Goal: Obtain resource: Obtain resource

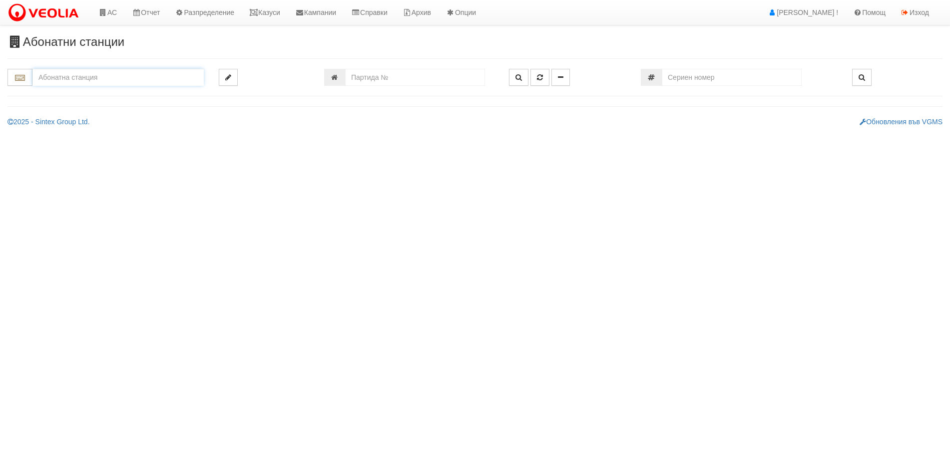
click at [71, 76] on input "text" at bounding box center [117, 77] width 171 height 17
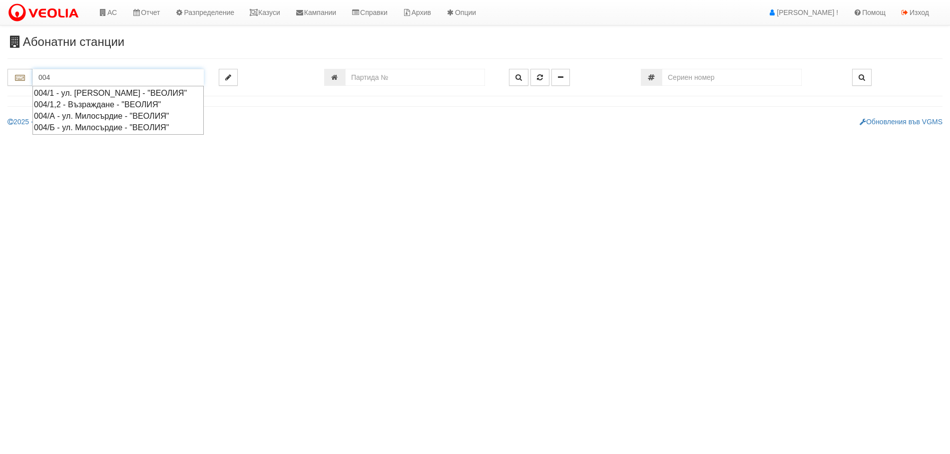
click at [84, 122] on div "004/А - ул. Милосърдие - "ВЕОЛИЯ"" at bounding box center [118, 115] width 168 height 11
type input "004/А - ул. Милосърдие - "ВЕОЛИЯ""
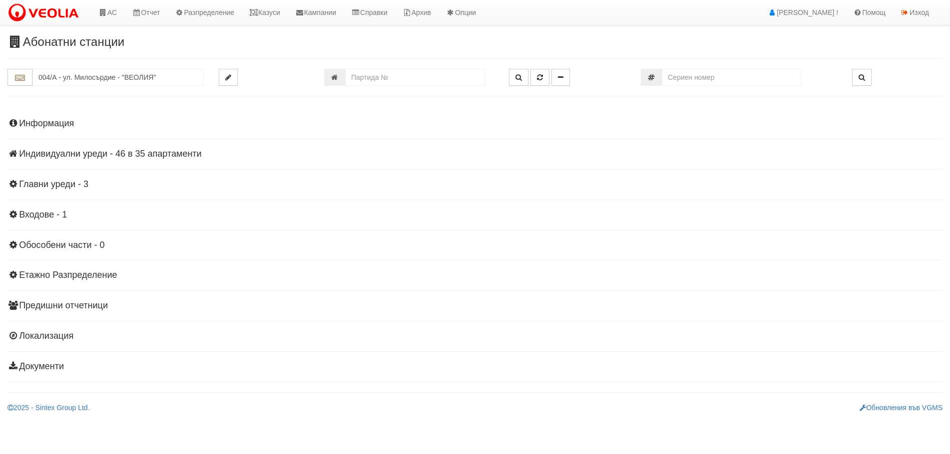
click at [55, 147] on div "Информация Параметри Брой Апартаменти: 35 Ползватели 06/2025 31 % 0 % 11" at bounding box center [474, 244] width 935 height 276
click at [53, 155] on h4 "Индивидуални уреди - 46 в 35 апартаменти" at bounding box center [474, 154] width 935 height 10
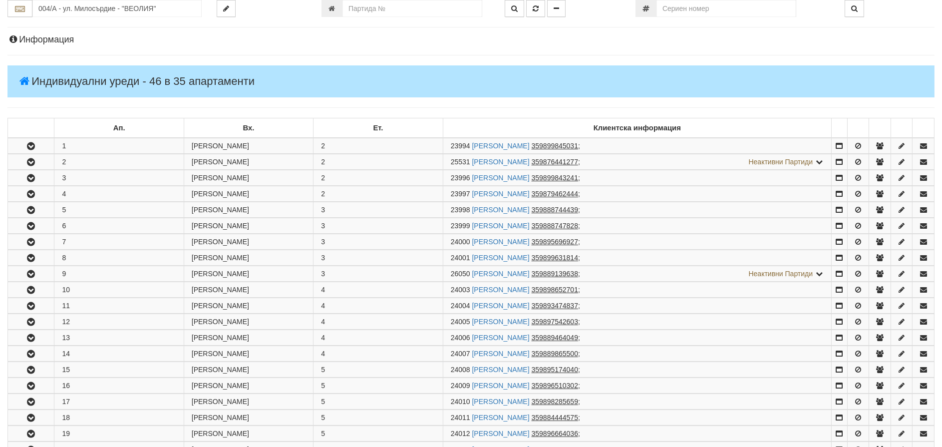
scroll to position [100, 0]
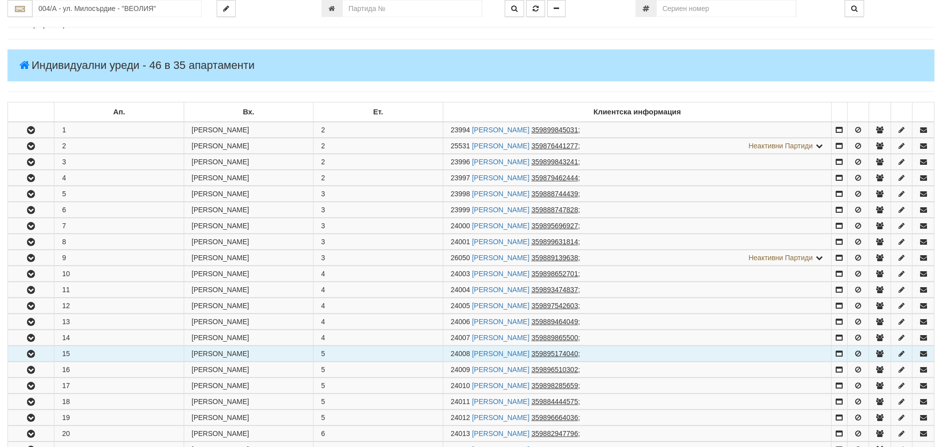
click at [27, 352] on icon "button" at bounding box center [31, 354] width 12 height 7
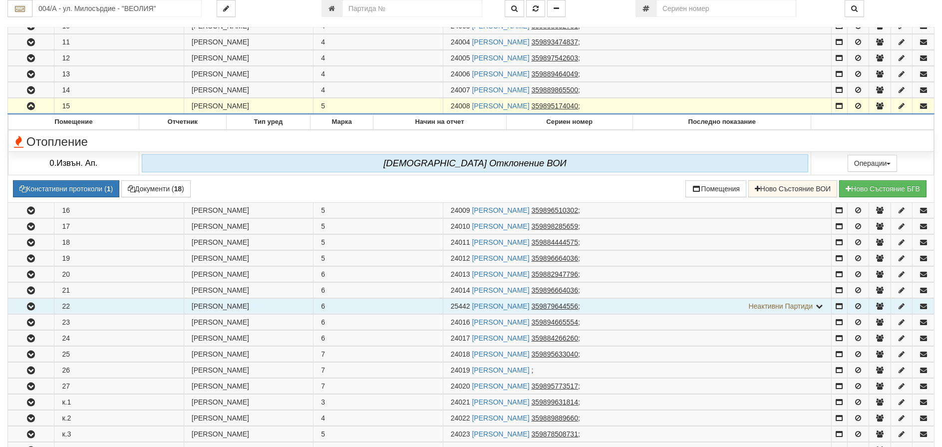
scroll to position [350, 0]
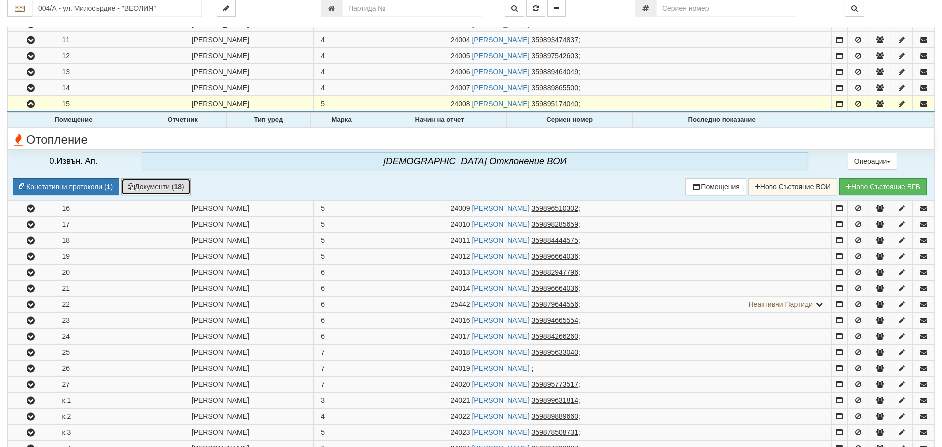
click at [146, 183] on button "Документи ( 18 )" at bounding box center [155, 186] width 69 height 17
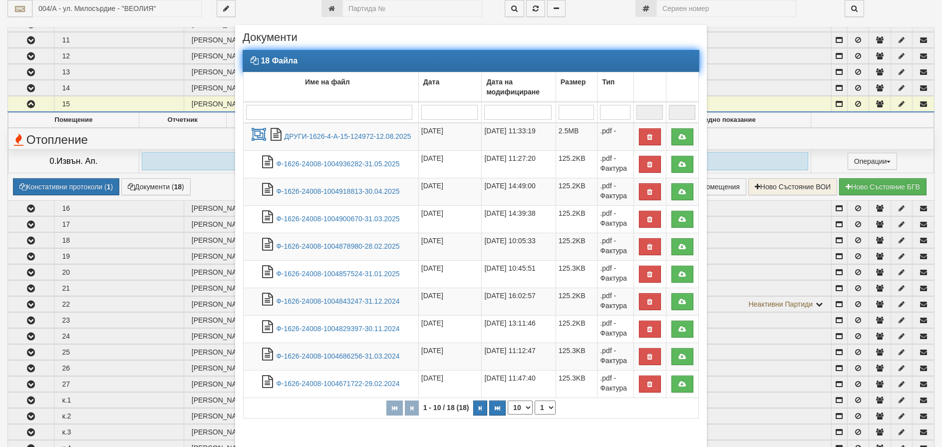
click at [292, 114] on input "search" at bounding box center [329, 112] width 166 height 15
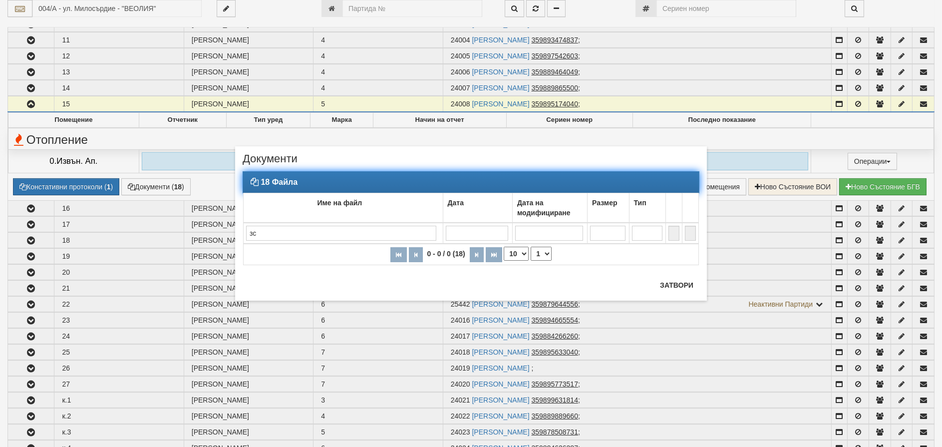
type input "з"
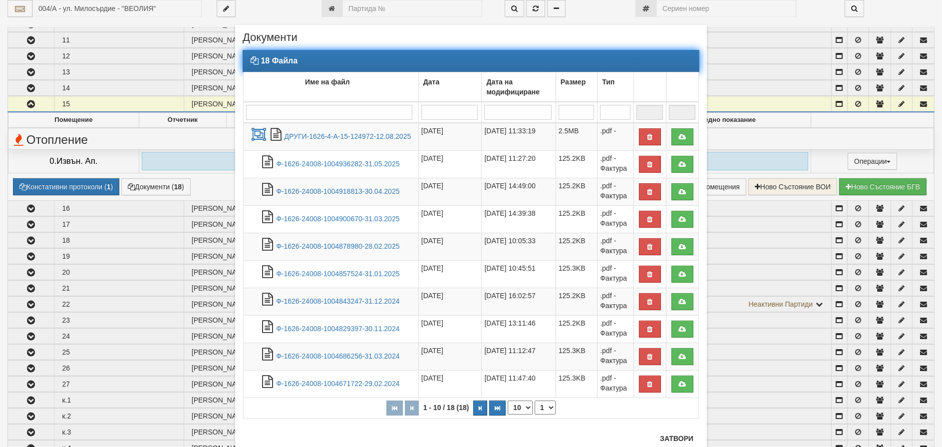
click at [512, 405] on select "10 20 30 40" at bounding box center [520, 407] width 25 height 14
select select "40"
click at [508, 414] on select "10 20 30 40" at bounding box center [520, 407] width 25 height 14
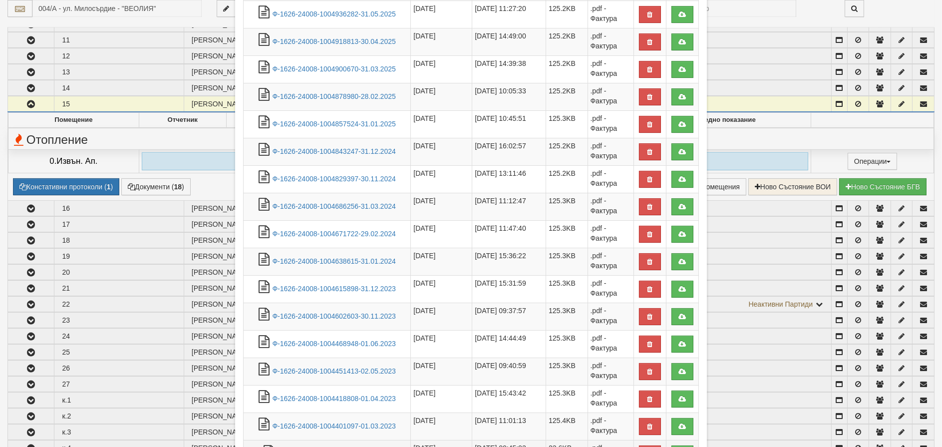
scroll to position [285, 0]
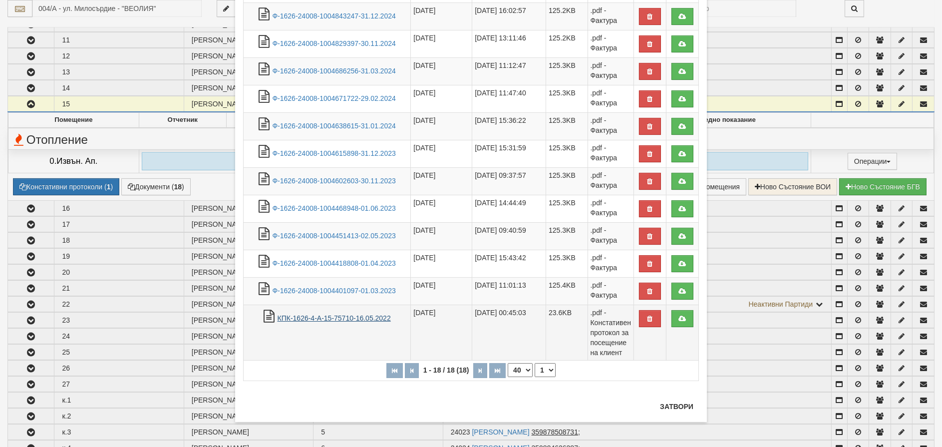
click at [296, 322] on link "КПК-1626-4-А-15-75710-16.05.2022" at bounding box center [334, 318] width 113 height 8
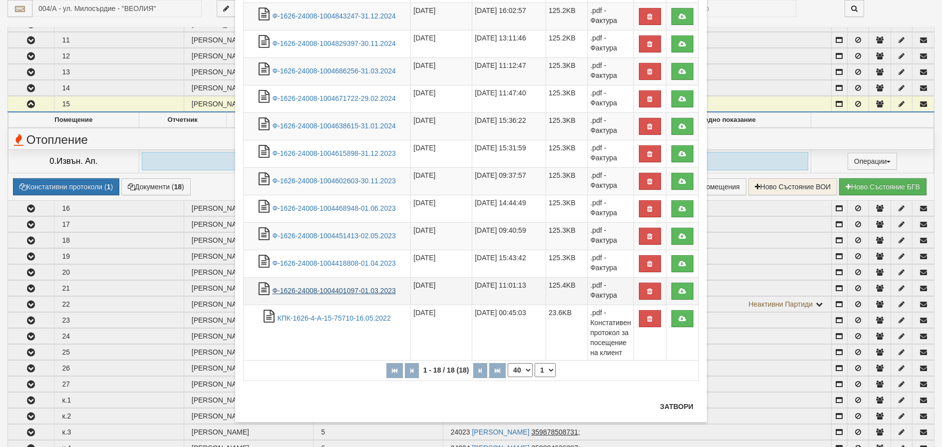
click at [290, 292] on link "Ф-1626-24008-1004401097-01.03.2023" at bounding box center [334, 291] width 123 height 8
click at [683, 402] on button "Затвори" at bounding box center [676, 406] width 45 height 16
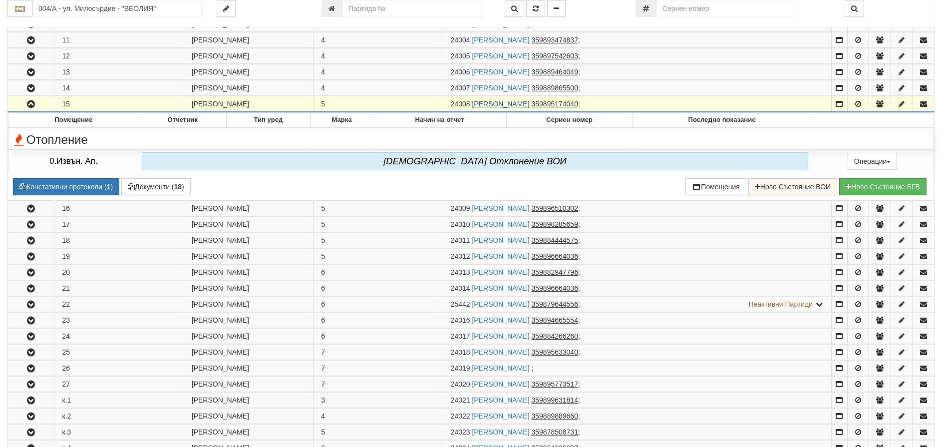
click at [530, 101] on link "[PERSON_NAME]" at bounding box center [500, 104] width 57 height 8
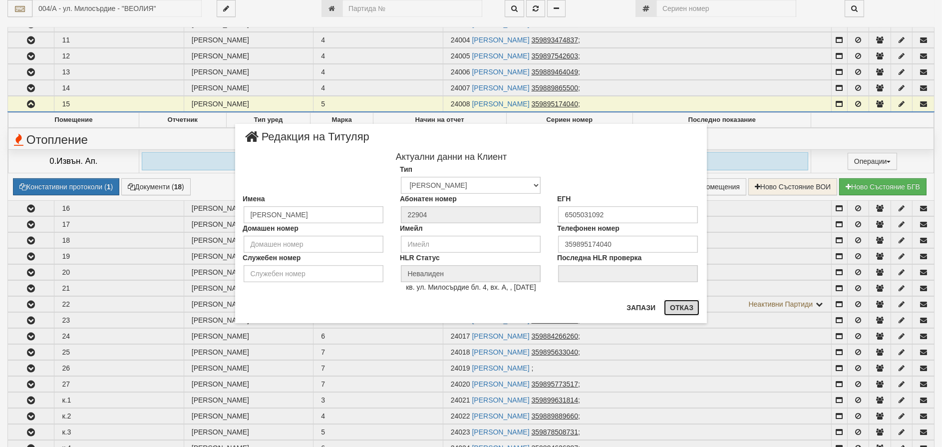
click at [681, 307] on button "Отказ" at bounding box center [681, 308] width 35 height 16
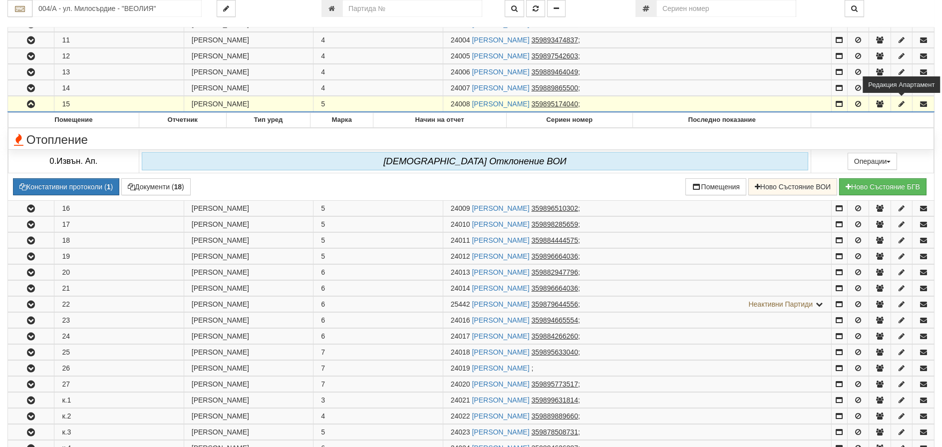
click at [900, 104] on icon "button" at bounding box center [901, 103] width 9 height 7
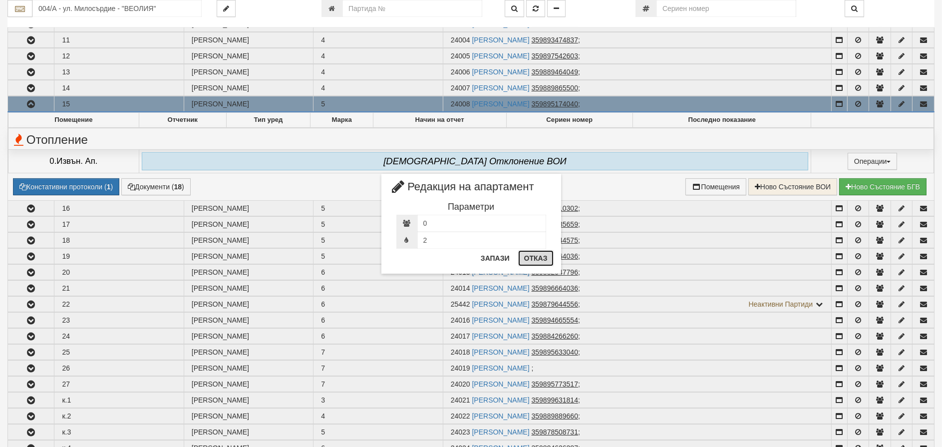
drag, startPoint x: 539, startPoint y: 265, endPoint x: 706, endPoint y: 188, distance: 184.3
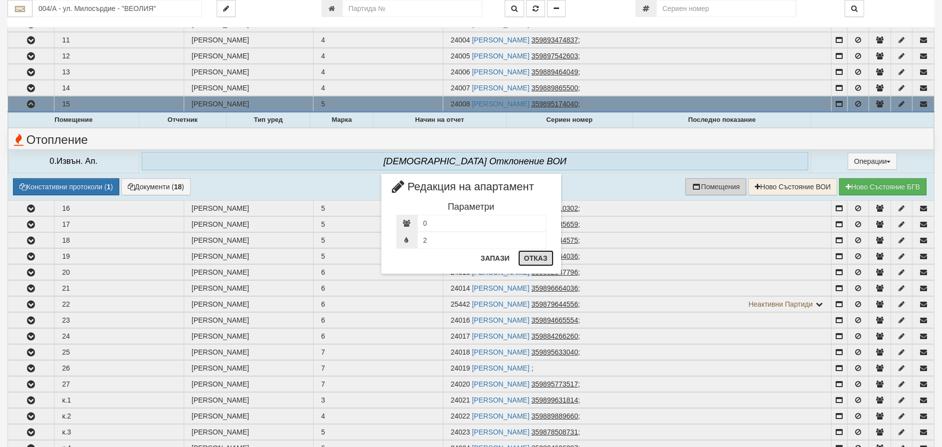
click at [539, 265] on button "Отказ" at bounding box center [535, 258] width 35 height 16
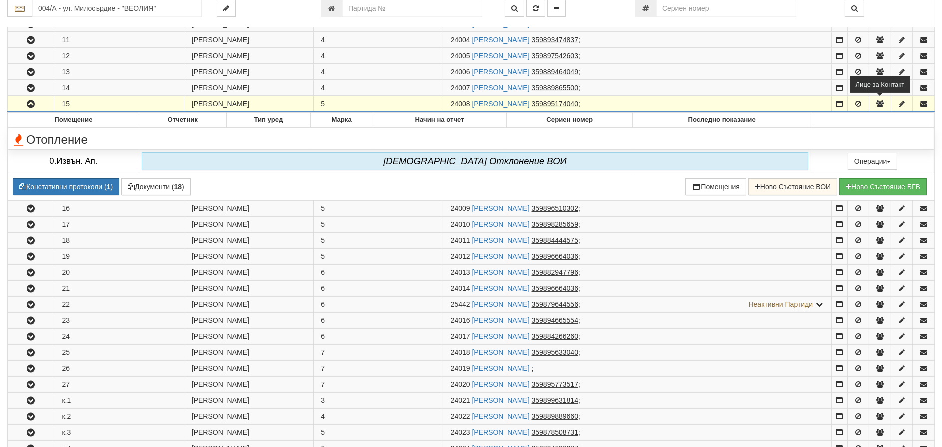
click at [874, 107] on button "button" at bounding box center [879, 103] width 21 height 15
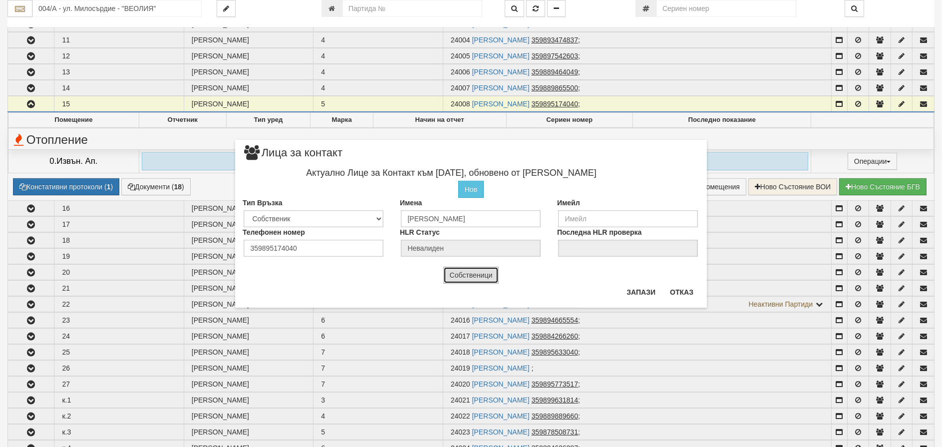
click at [470, 282] on button "Собственици" at bounding box center [471, 275] width 56 height 17
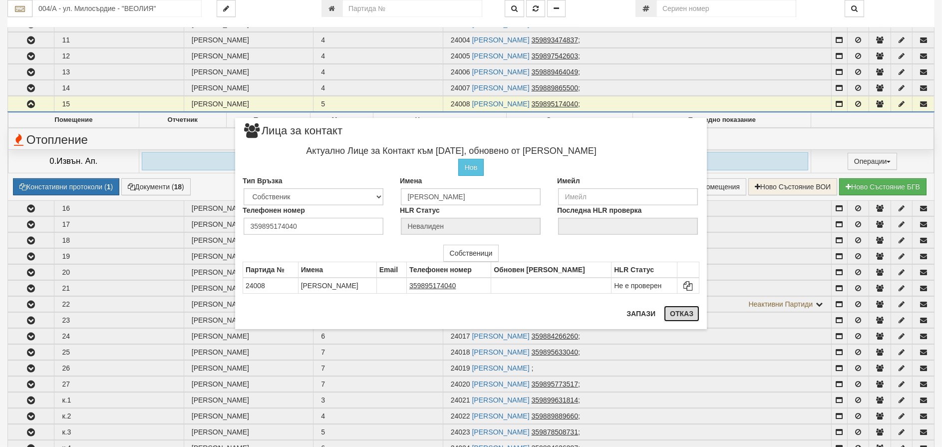
click at [676, 316] on button "Отказ" at bounding box center [681, 314] width 35 height 16
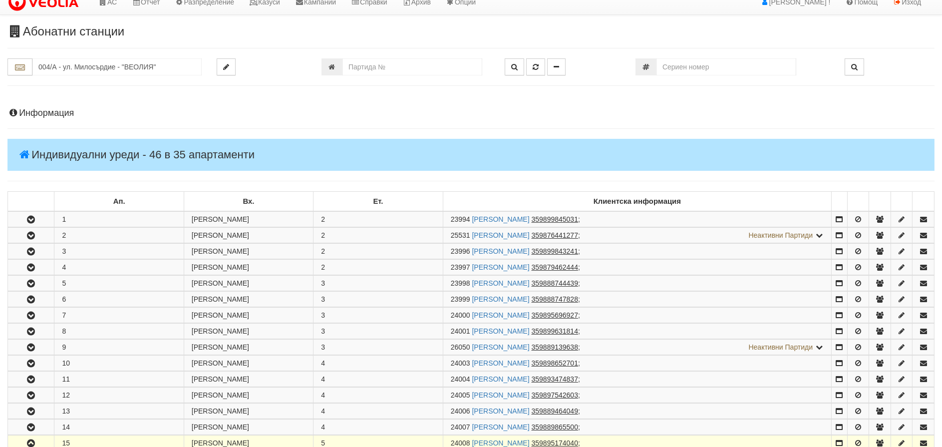
scroll to position [0, 0]
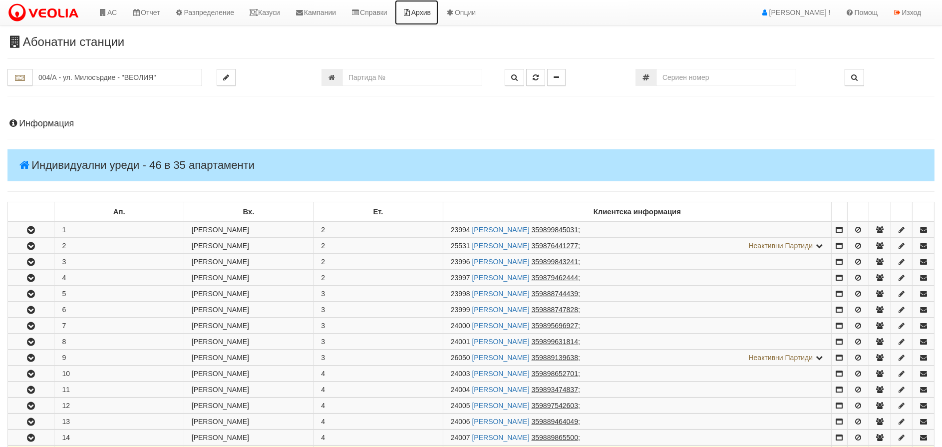
click at [432, 12] on link "Архив" at bounding box center [416, 12] width 43 height 25
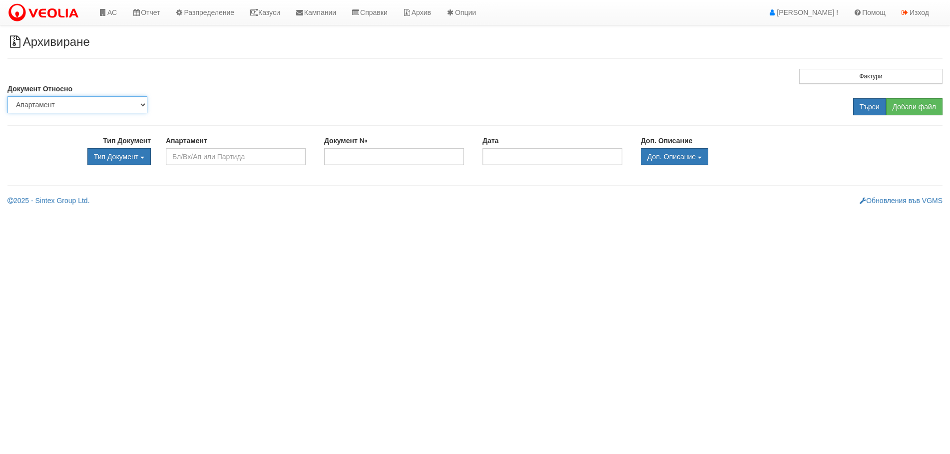
click at [50, 101] on select "Партида Апартамент Сграда Институция Партньор" at bounding box center [77, 104] width 140 height 17
select select "2"
click at [7, 96] on select "Партида Апартамент Сграда Институция Партньор" at bounding box center [77, 104] width 140 height 17
click at [186, 155] on input "text" at bounding box center [236, 156] width 140 height 17
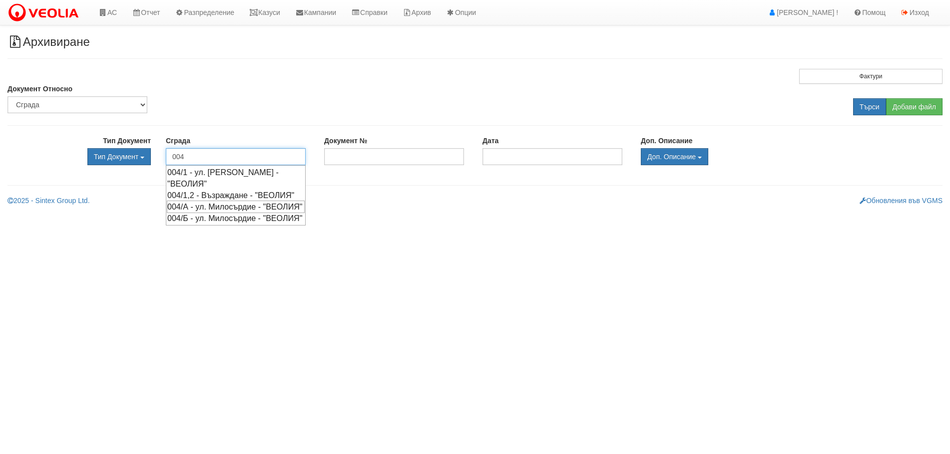
click at [218, 213] on div "004/А - ул. Милосърдие - "ВЕОЛИЯ"" at bounding box center [236, 207] width 138 height 12
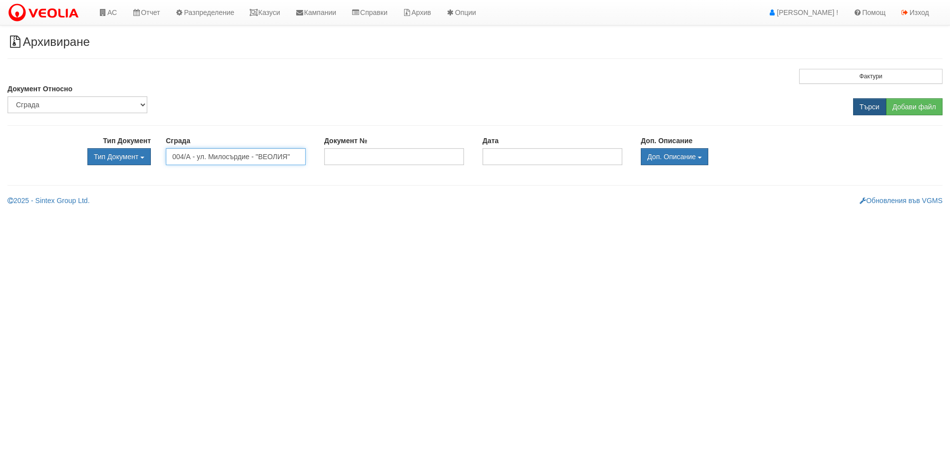
type input "004/А - ул. Милосърдие - "ВЕОЛИЯ""
click at [865, 105] on input "Търси" at bounding box center [869, 106] width 33 height 17
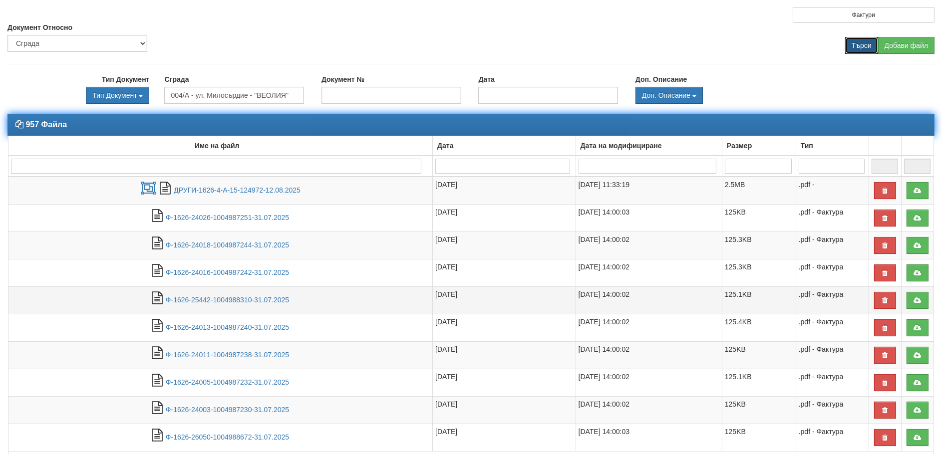
scroll to position [127, 0]
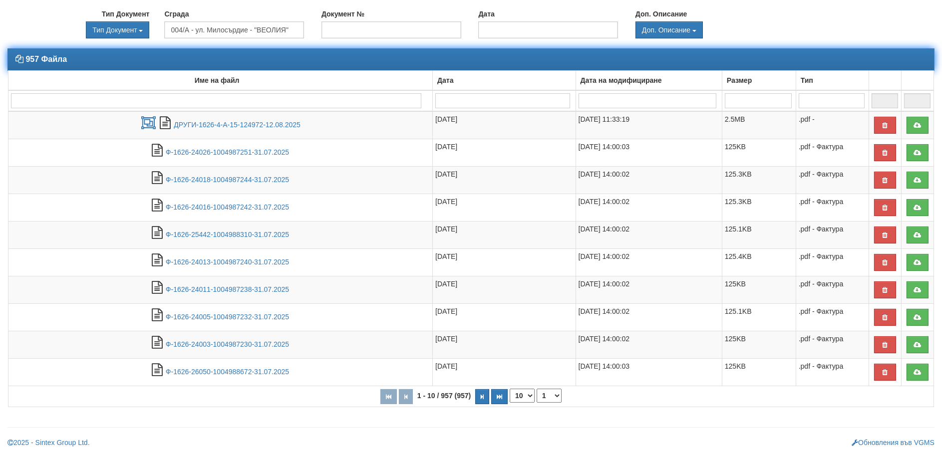
click at [527, 393] on select "10 20 30 40" at bounding box center [522, 396] width 25 height 14
select select "40"
click at [510, 403] on select "10 20 30 40" at bounding box center [522, 396] width 25 height 14
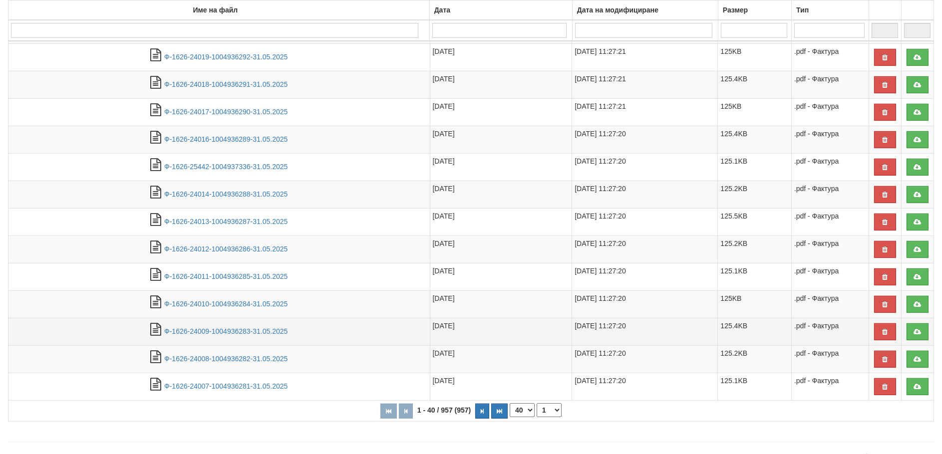
scroll to position [957, 0]
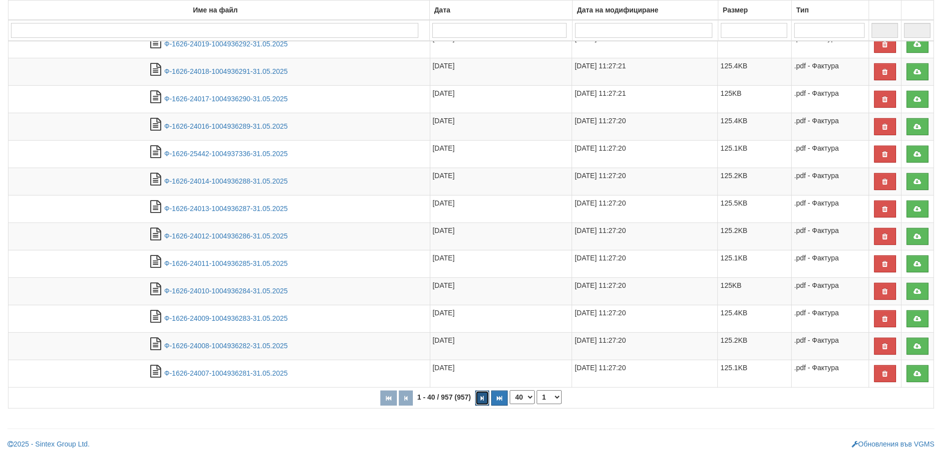
click at [485, 397] on button "button" at bounding box center [482, 398] width 14 height 15
click at [486, 395] on button "button" at bounding box center [484, 398] width 14 height 15
click at [488, 394] on button "button" at bounding box center [486, 398] width 14 height 15
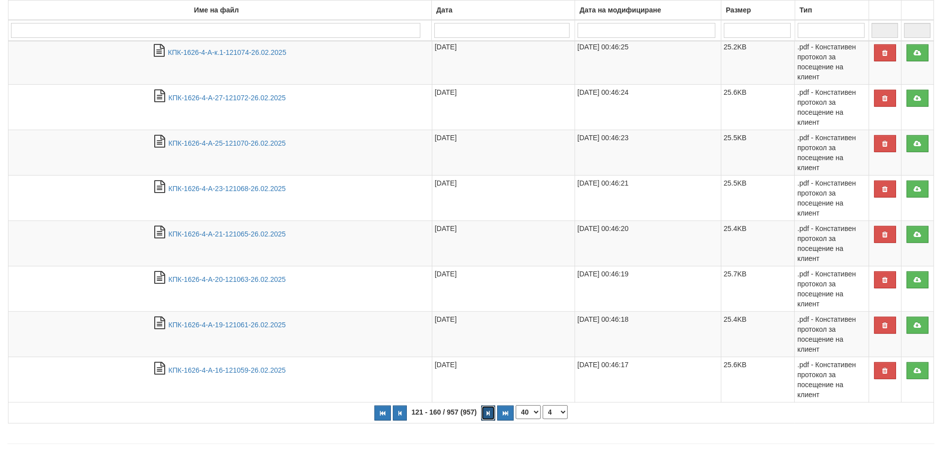
scroll to position [1147, 0]
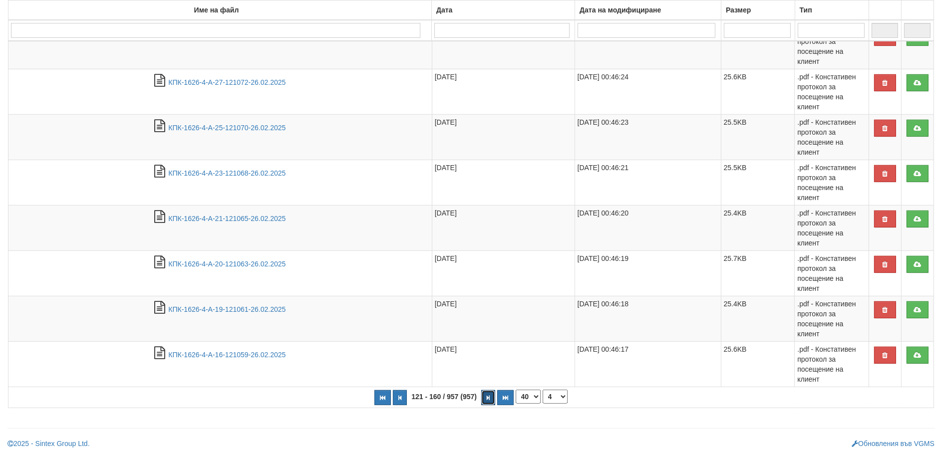
click at [488, 396] on icon "button" at bounding box center [488, 397] width 3 height 5
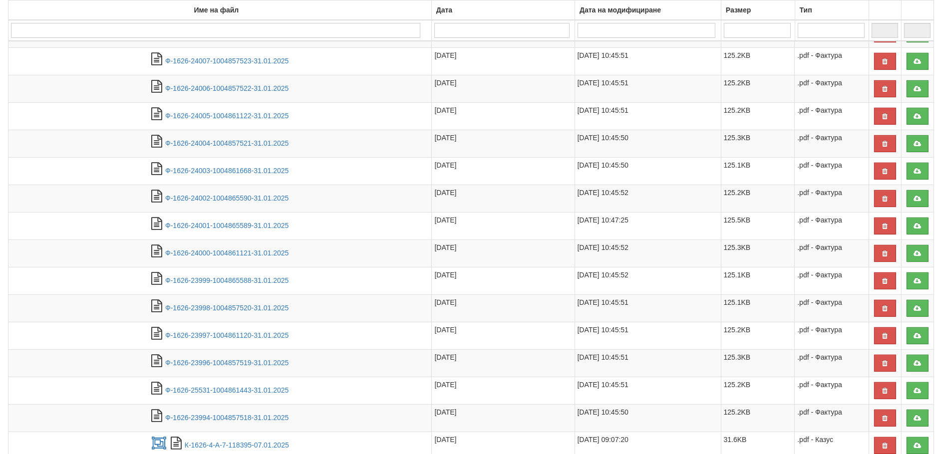
scroll to position [1040, 0]
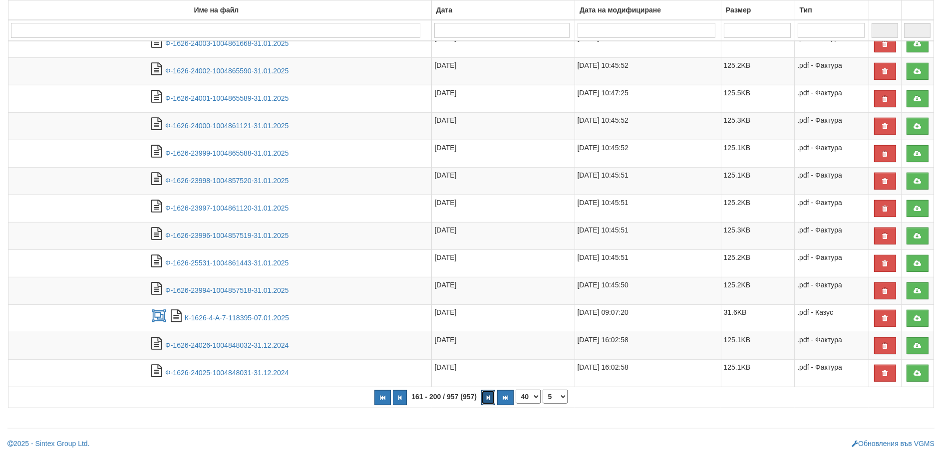
click at [490, 398] on button "button" at bounding box center [488, 397] width 14 height 15
click at [490, 398] on button "button" at bounding box center [488, 398] width 14 height 15
click at [486, 394] on button "button" at bounding box center [488, 398] width 14 height 15
click at [489, 396] on icon "button" at bounding box center [488, 398] width 3 height 5
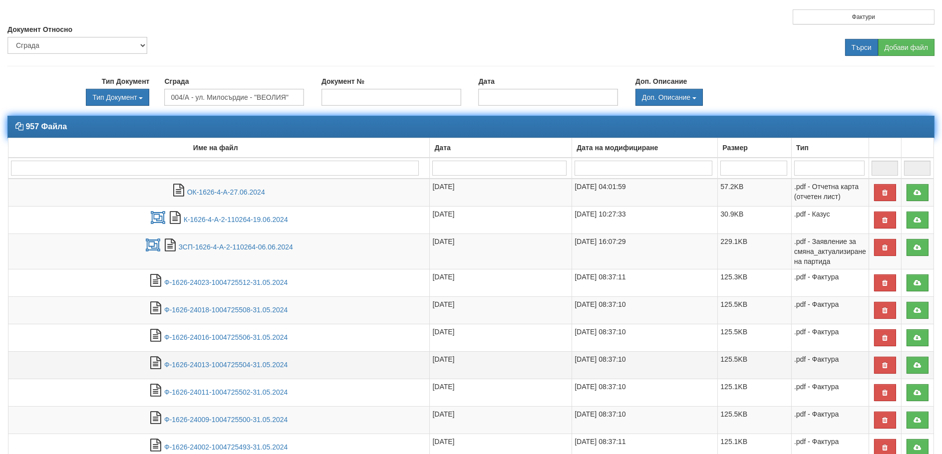
scroll to position [50, 0]
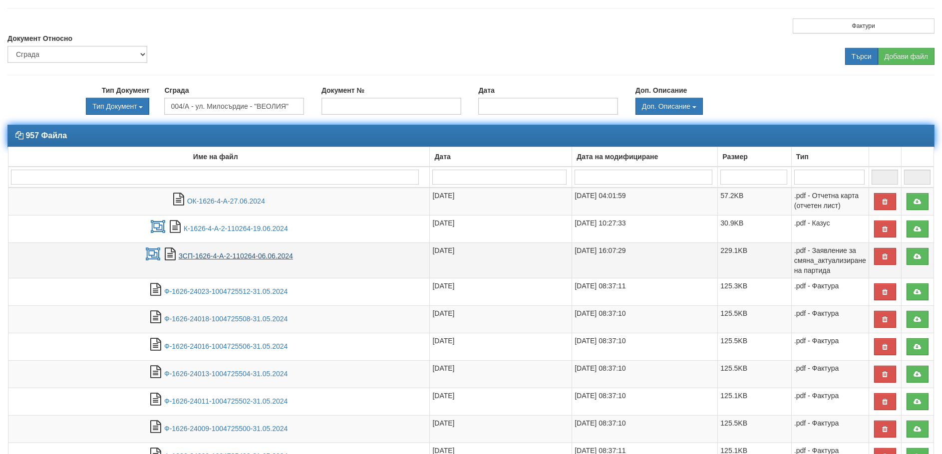
click at [185, 254] on link "ЗСП-1626-4-А-2-110264-06.06.2024" at bounding box center [236, 256] width 114 height 8
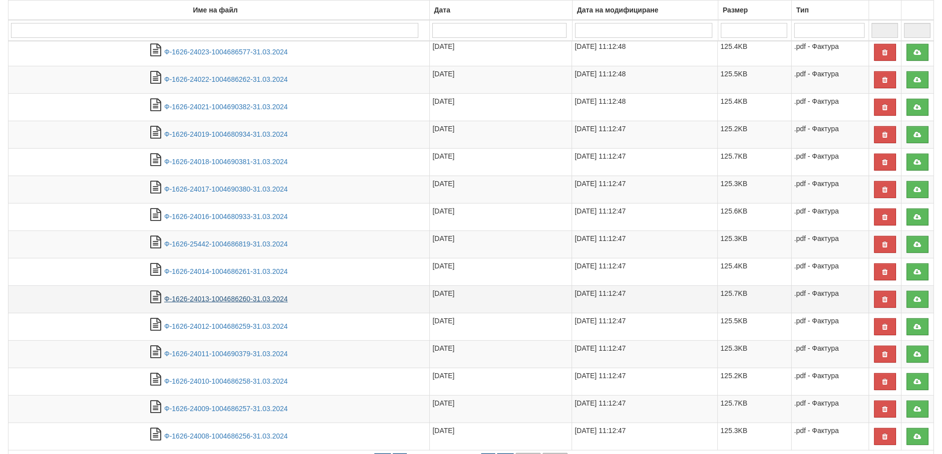
scroll to position [957, 0]
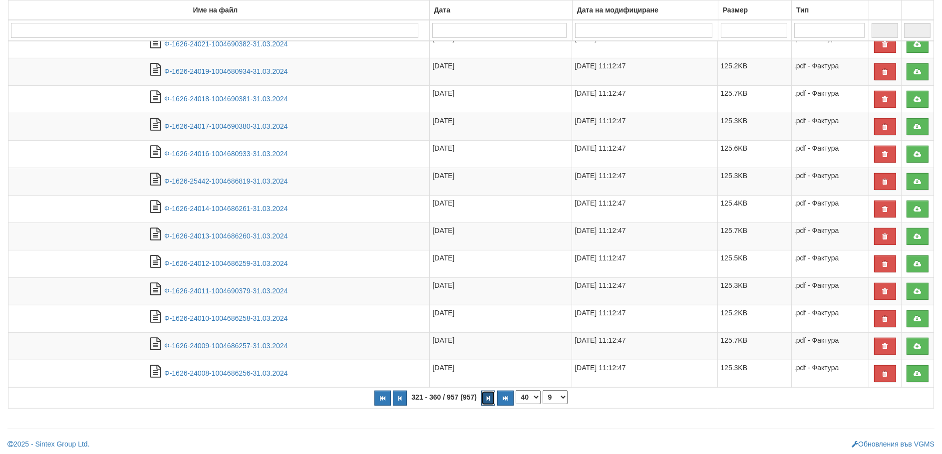
click at [488, 396] on icon "button" at bounding box center [488, 398] width 3 height 5
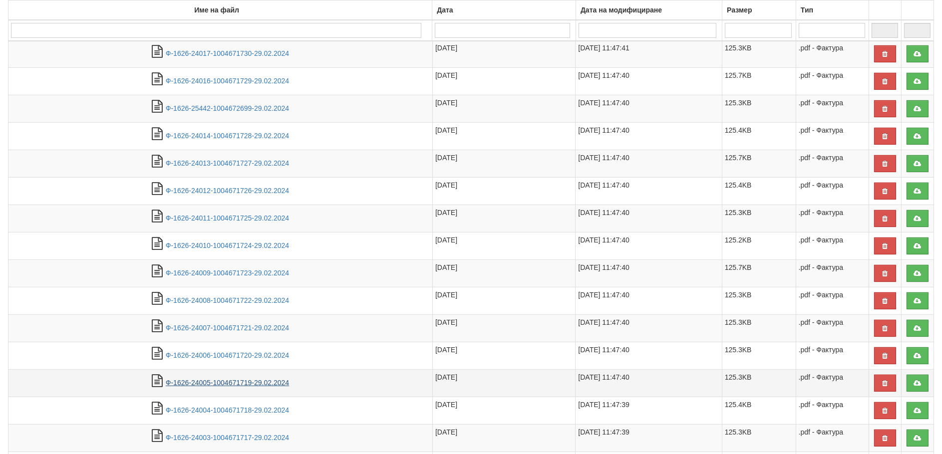
scroll to position [949, 0]
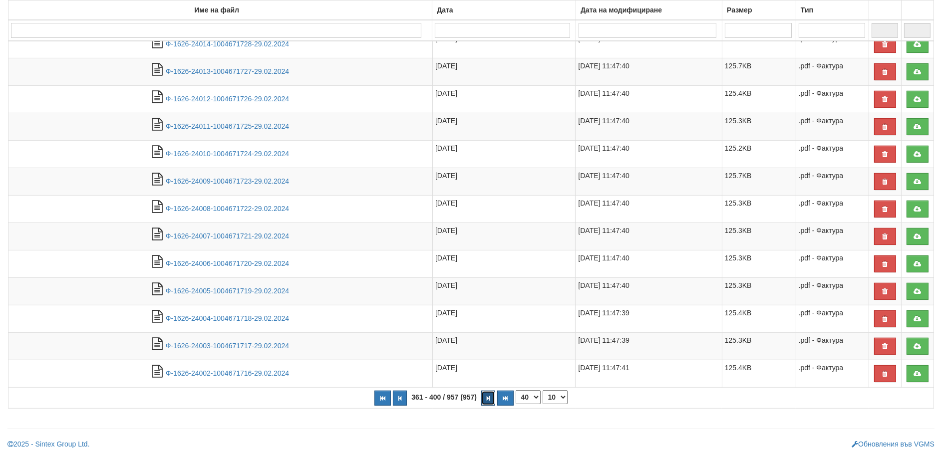
click at [487, 392] on button "button" at bounding box center [488, 398] width 14 height 15
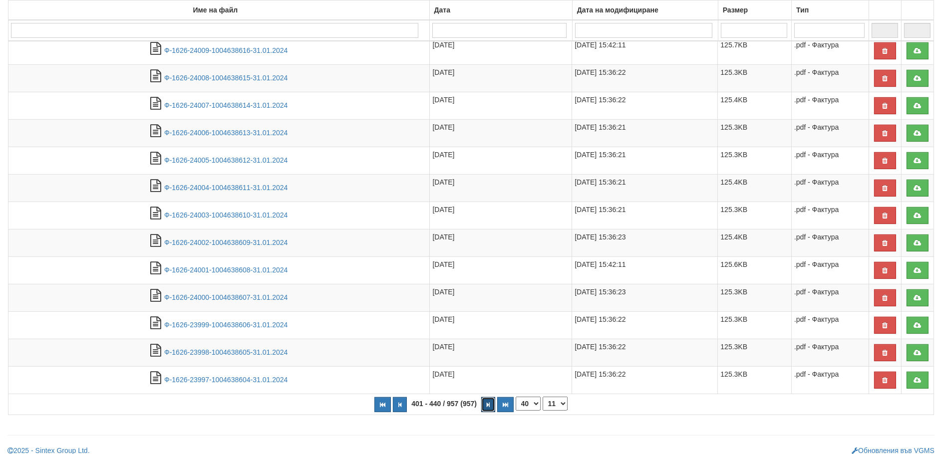
scroll to position [957, 0]
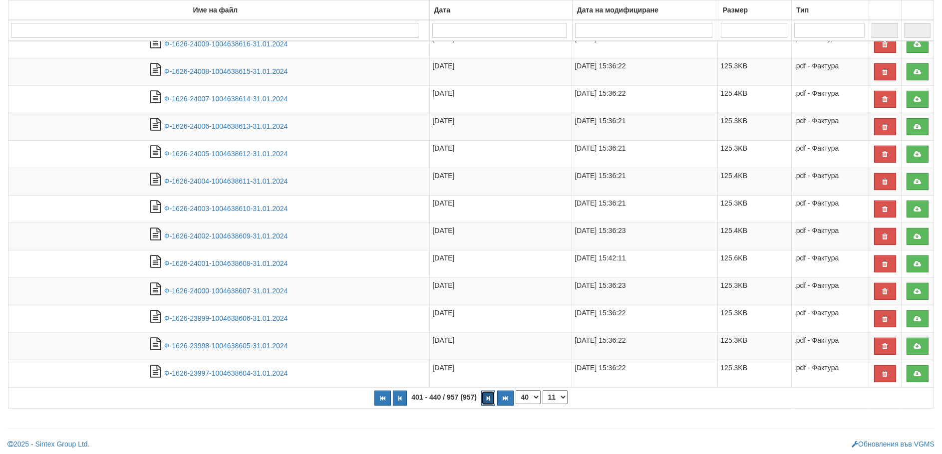
click at [490, 396] on icon "button" at bounding box center [488, 398] width 3 height 5
click at [490, 397] on icon "button" at bounding box center [488, 398] width 3 height 5
click at [488, 396] on icon "button" at bounding box center [488, 398] width 3 height 5
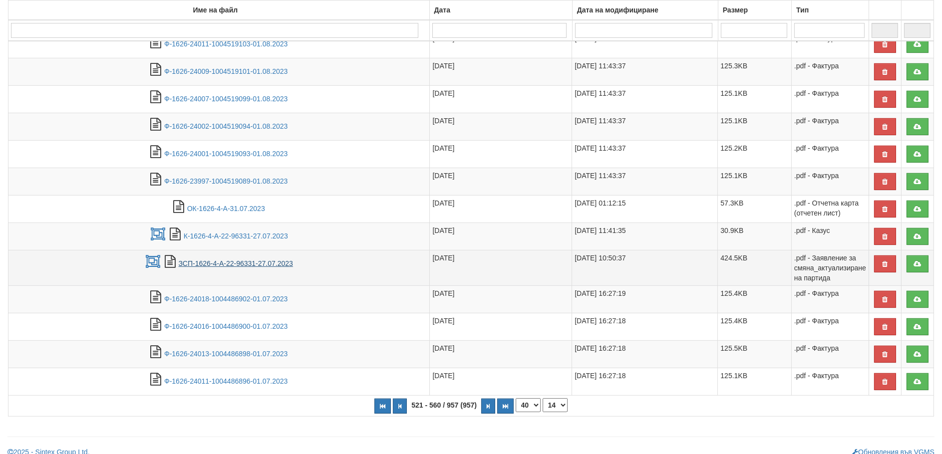
click at [190, 260] on link "ЗСП-1626-4-А-22-96331-27.07.2023" at bounding box center [236, 264] width 114 height 8
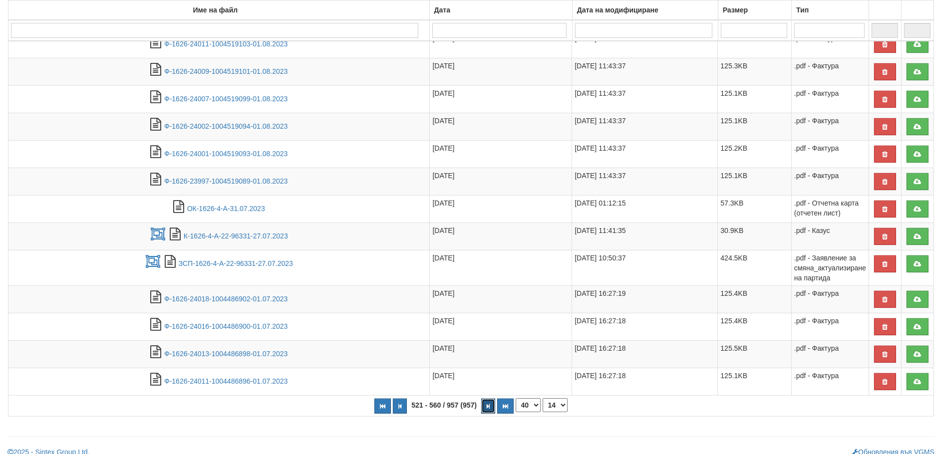
click at [489, 404] on icon "button" at bounding box center [488, 406] width 3 height 5
select select "15"
